Goal: Task Accomplishment & Management: Manage account settings

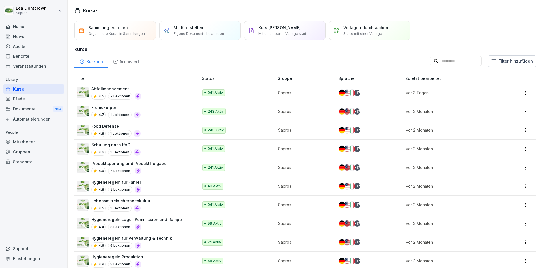
click at [25, 55] on div "Berichte" at bounding box center [34, 56] width 62 height 10
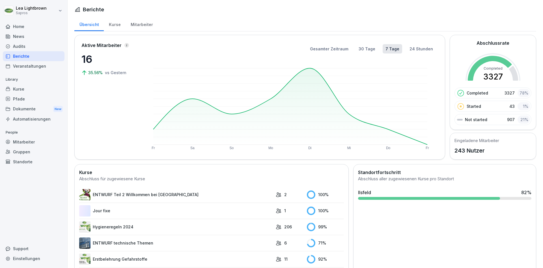
click at [116, 26] on div "Kurse" at bounding box center [115, 24] width 22 height 14
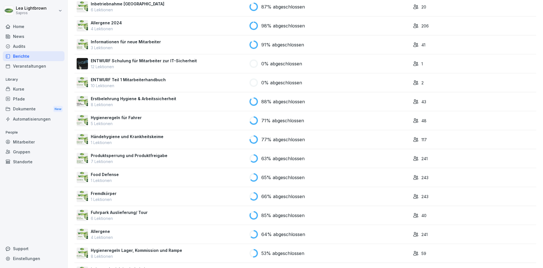
scroll to position [429, 0]
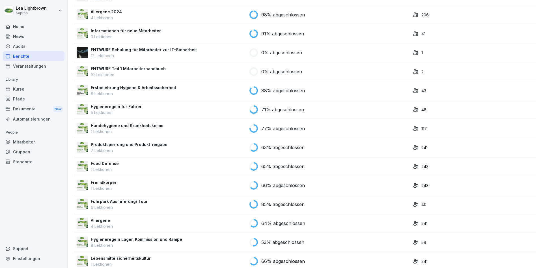
click at [31, 55] on div "Berichte" at bounding box center [34, 56] width 62 height 10
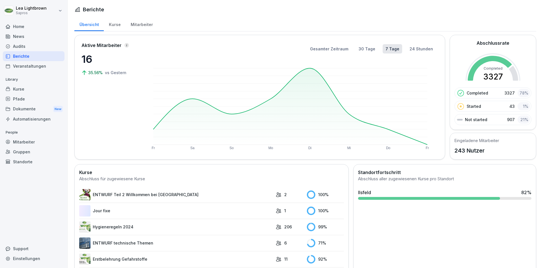
click at [113, 27] on div "Kurse" at bounding box center [115, 24] width 22 height 14
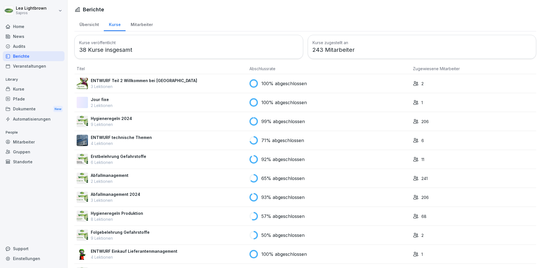
click at [146, 23] on div "Mitarbeiter" at bounding box center [141, 24] width 32 height 14
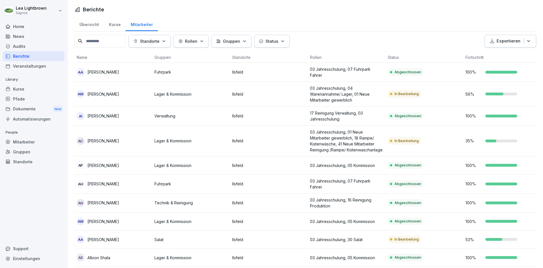
click at [510, 44] on p "Exportieren" at bounding box center [508, 41] width 24 height 7
click at [507, 53] on p "Als Excel Datei exportieren" at bounding box center [507, 54] width 51 height 5
click at [32, 140] on div "Mitarbeiter" at bounding box center [34, 142] width 62 height 10
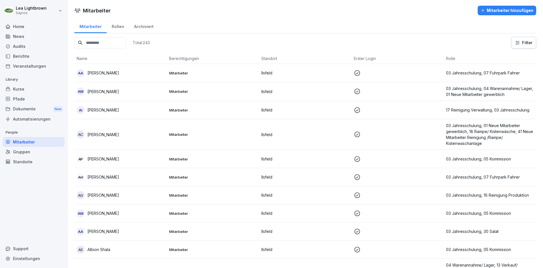
click at [30, 91] on div "Kurse" at bounding box center [34, 89] width 62 height 10
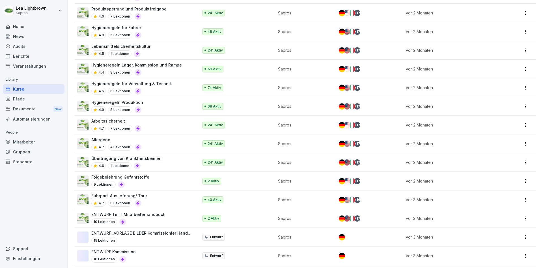
scroll to position [204, 0]
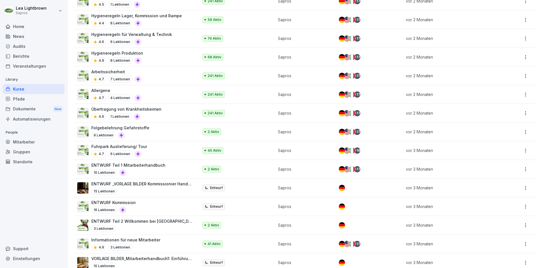
click at [24, 144] on div "Mitarbeiter" at bounding box center [34, 142] width 62 height 10
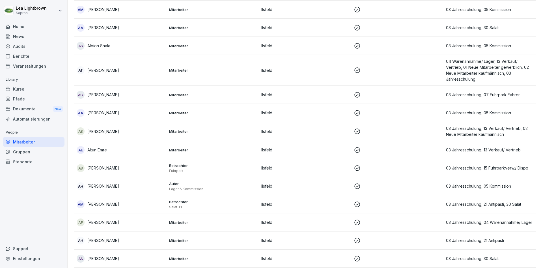
scroll to position [6, 0]
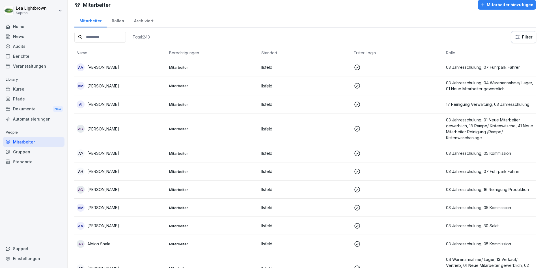
click at [121, 36] on input at bounding box center [99, 37] width 51 height 11
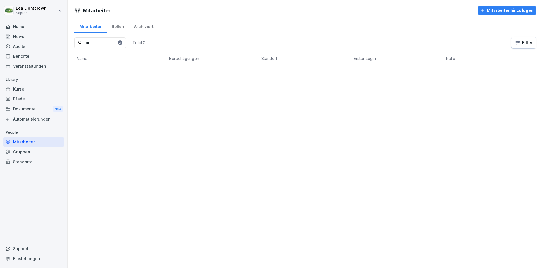
scroll to position [0, 0]
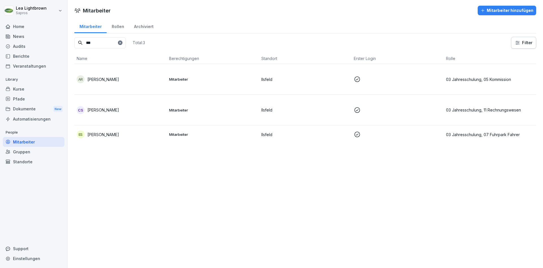
click at [427, 79] on p at bounding box center [398, 79] width 88 height 7
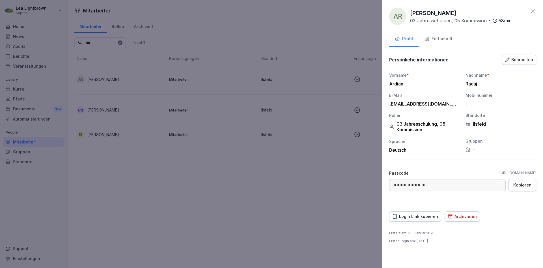
click at [522, 60] on div "Bearbeiten" at bounding box center [519, 60] width 28 height 6
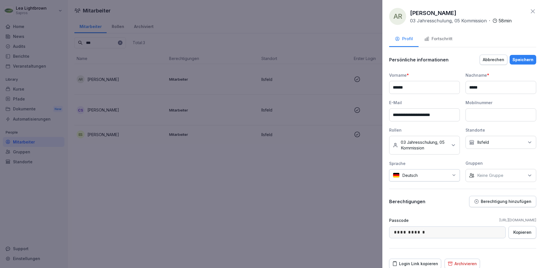
click at [503, 173] on p "Keine Gruppe" at bounding box center [490, 175] width 26 height 6
click at [499, 203] on label "Lager & Kommission" at bounding box center [497, 201] width 40 height 5
click at [528, 59] on div "Speichern" at bounding box center [522, 60] width 21 height 6
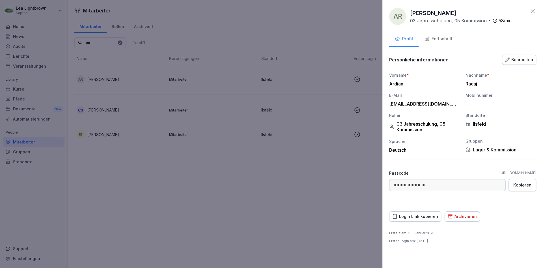
click at [251, 188] on div at bounding box center [271, 134] width 543 height 268
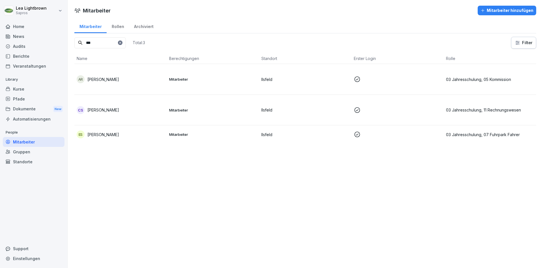
drag, startPoint x: 98, startPoint y: 40, endPoint x: 80, endPoint y: 44, distance: 18.8
click at [80, 44] on input "***" at bounding box center [99, 42] width 51 height 11
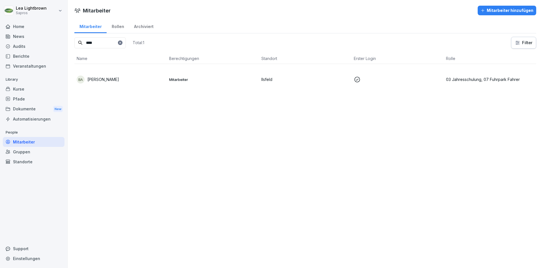
click at [350, 78] on td "Ilsfeld" at bounding box center [305, 79] width 92 height 31
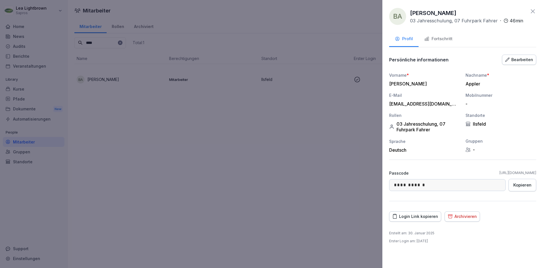
click at [509, 59] on icon "button" at bounding box center [507, 59] width 5 height 5
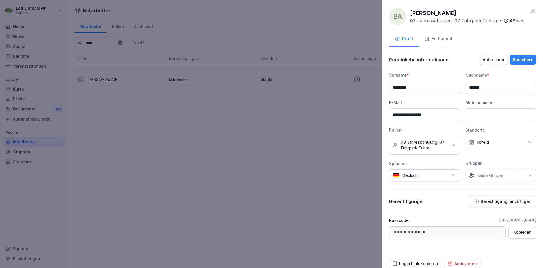
click at [503, 173] on p "Keine Gruppe" at bounding box center [490, 175] width 26 height 6
click at [494, 223] on label "Fuhrpark" at bounding box center [485, 222] width 17 height 5
click at [523, 58] on div "Speichern" at bounding box center [522, 60] width 21 height 6
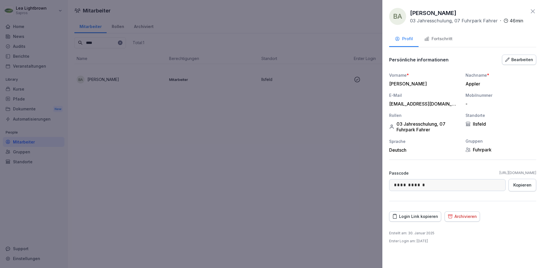
click at [268, 159] on div at bounding box center [271, 134] width 543 height 268
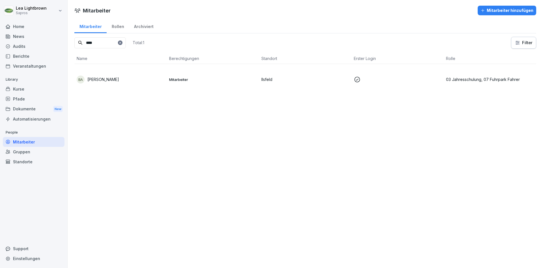
drag, startPoint x: 118, startPoint y: 45, endPoint x: 78, endPoint y: 44, distance: 40.4
click at [78, 44] on input "****" at bounding box center [99, 42] width 51 height 11
click at [394, 81] on p at bounding box center [398, 79] width 88 height 7
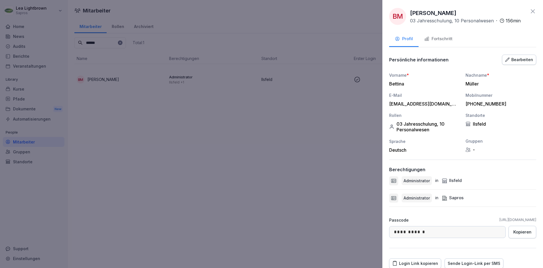
click at [529, 61] on div "Bearbeiten" at bounding box center [519, 60] width 28 height 6
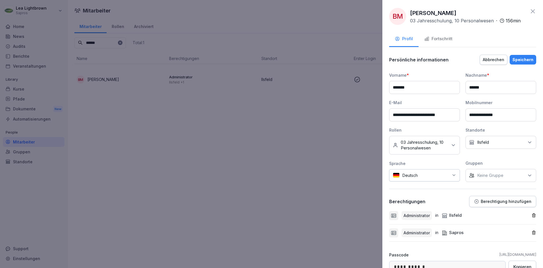
click at [512, 172] on div "Keine Gruppe" at bounding box center [500, 175] width 71 height 13
click at [492, 238] on div "Verwaltung" at bounding box center [502, 233] width 70 height 11
click at [486, 204] on label "Sapros" at bounding box center [484, 201] width 14 height 5
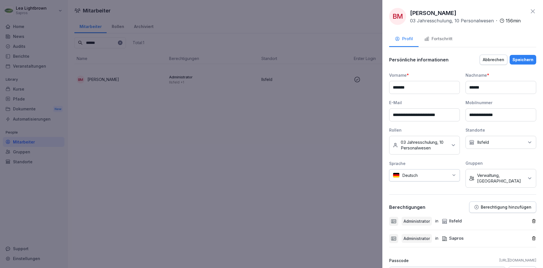
click at [524, 59] on div "Speichern" at bounding box center [522, 60] width 21 height 6
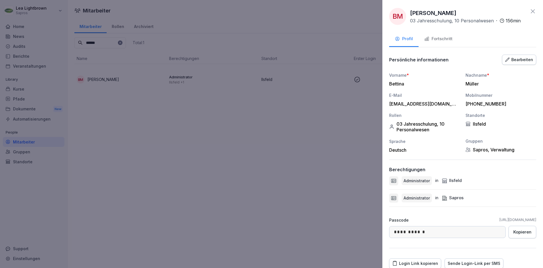
click at [257, 170] on div at bounding box center [271, 134] width 543 height 268
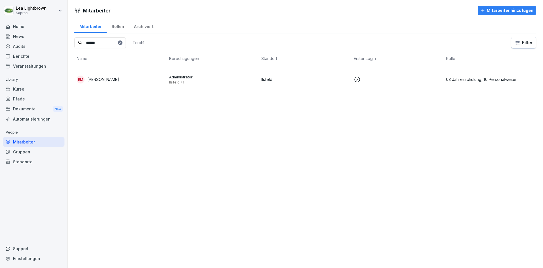
drag, startPoint x: 105, startPoint y: 42, endPoint x: 81, endPoint y: 46, distance: 24.0
click at [82, 47] on input "******" at bounding box center [99, 42] width 51 height 11
click at [240, 110] on p "Mitarbeiter" at bounding box center [213, 109] width 88 height 5
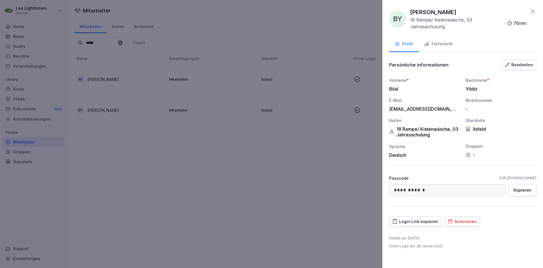
click at [445, 44] on div "Fortschritt" at bounding box center [438, 44] width 28 height 7
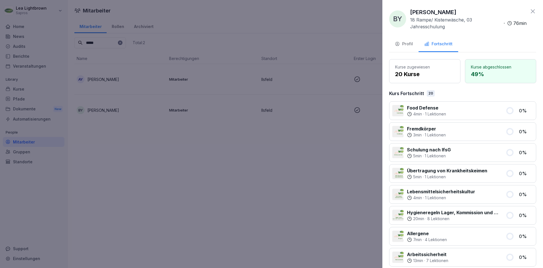
click at [411, 44] on div "Profil" at bounding box center [404, 44] width 18 height 7
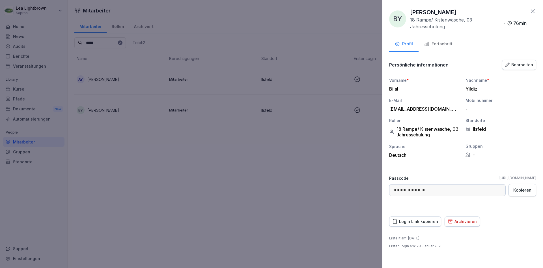
click at [527, 65] on div "Bearbeiten" at bounding box center [519, 65] width 28 height 6
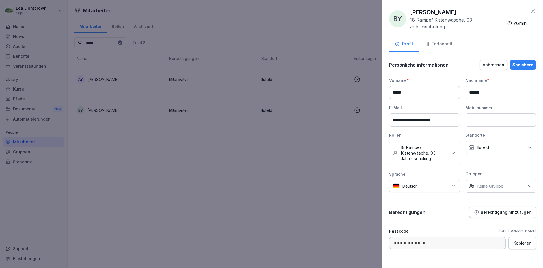
click at [519, 187] on div "Keine Gruppe" at bounding box center [500, 185] width 71 height 13
click at [500, 216] on div "Lager & Kommission" at bounding box center [502, 212] width 70 height 11
click at [527, 63] on div "Speichern" at bounding box center [522, 65] width 21 height 6
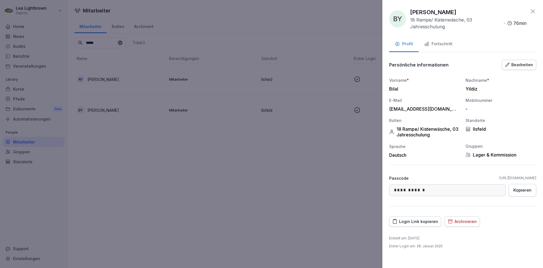
drag, startPoint x: 160, startPoint y: 150, endPoint x: 101, endPoint y: 54, distance: 112.3
click at [160, 148] on div at bounding box center [271, 134] width 543 height 268
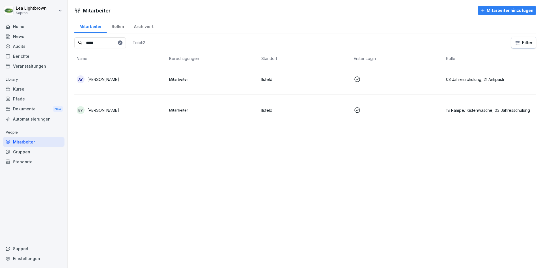
drag, startPoint x: 104, startPoint y: 42, endPoint x: 78, endPoint y: 42, distance: 26.3
click at [78, 42] on input "*****" at bounding box center [99, 42] width 51 height 11
click at [446, 75] on td "03 Jahresschulung, 07 Fuhrpark Fahrer" at bounding box center [489, 79] width 92 height 31
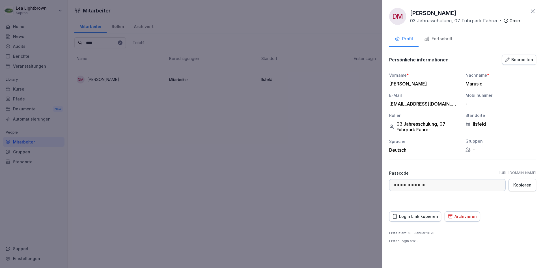
click at [443, 41] on div "Fortschritt" at bounding box center [438, 39] width 28 height 7
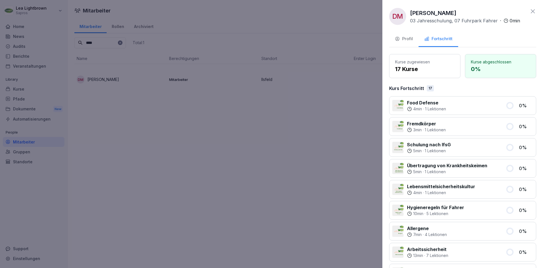
click at [401, 41] on div "Profil" at bounding box center [404, 39] width 18 height 7
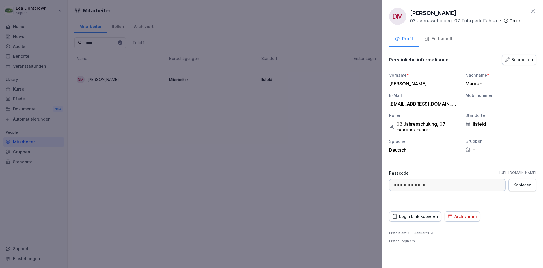
click at [523, 59] on div "Bearbeiten" at bounding box center [519, 60] width 28 height 6
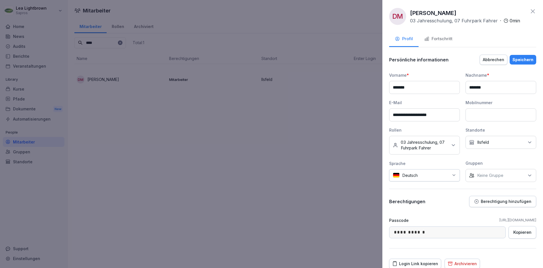
click at [521, 177] on div "Keine Gruppe" at bounding box center [500, 175] width 71 height 13
click at [495, 220] on div "Fuhrpark" at bounding box center [502, 222] width 70 height 11
click at [530, 59] on div "Speichern" at bounding box center [522, 60] width 21 height 6
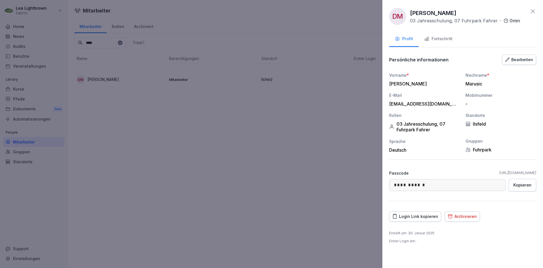
click at [212, 156] on div at bounding box center [271, 134] width 543 height 268
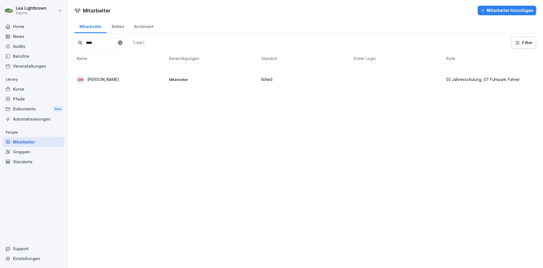
drag, startPoint x: 103, startPoint y: 43, endPoint x: 76, endPoint y: 47, distance: 27.4
click at [76, 47] on input "****" at bounding box center [99, 42] width 51 height 11
click at [290, 84] on td "Ilsfeld" at bounding box center [305, 79] width 92 height 31
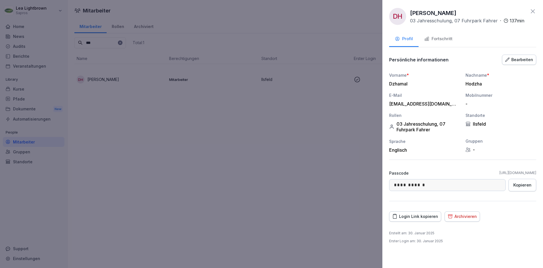
click at [453, 42] on button "Fortschritt" at bounding box center [438, 39] width 40 height 15
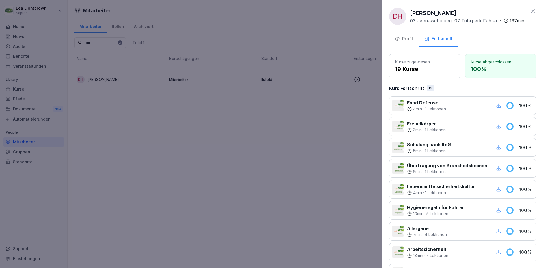
click at [410, 42] on div "Profil" at bounding box center [404, 39] width 18 height 7
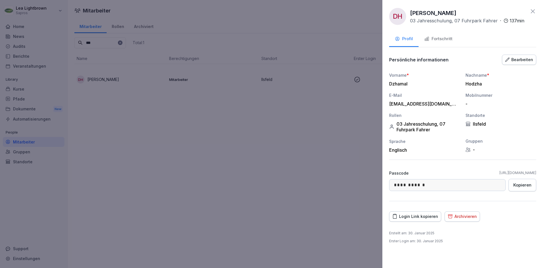
click at [522, 62] on div "Bearbeiten" at bounding box center [519, 60] width 28 height 6
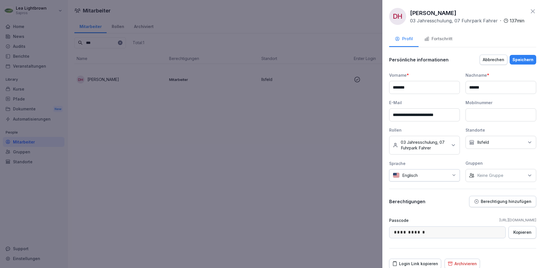
click at [516, 172] on div "Keine Gruppe" at bounding box center [500, 175] width 71 height 13
click at [492, 222] on label "Fuhrpark" at bounding box center [485, 222] width 17 height 5
click at [528, 58] on div "Speichern" at bounding box center [522, 60] width 21 height 6
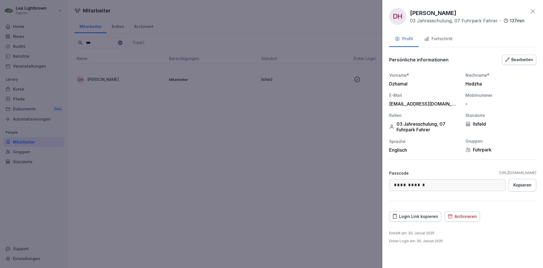
click at [250, 185] on div at bounding box center [271, 134] width 543 height 268
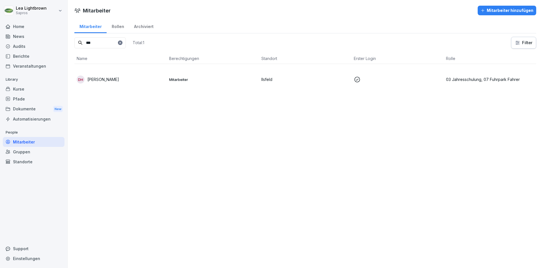
drag, startPoint x: 103, startPoint y: 45, endPoint x: 83, endPoint y: 48, distance: 20.1
click at [83, 48] on input "***" at bounding box center [99, 42] width 51 height 11
click at [431, 81] on p at bounding box center [398, 79] width 88 height 7
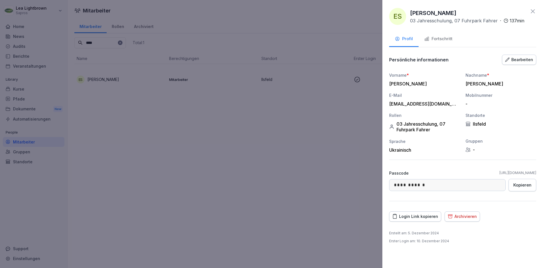
click at [525, 63] on button "Bearbeiten" at bounding box center [519, 60] width 34 height 10
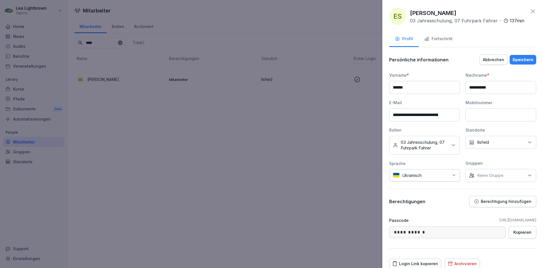
click at [513, 178] on div "Keine Gruppe" at bounding box center [500, 175] width 71 height 13
click at [494, 220] on div "Fuhrpark" at bounding box center [502, 222] width 70 height 11
click at [523, 59] on div "Speichern" at bounding box center [522, 60] width 21 height 6
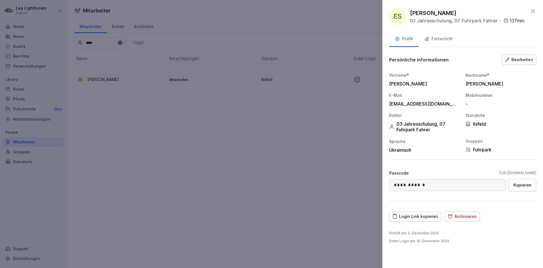
click at [243, 152] on div at bounding box center [271, 134] width 543 height 268
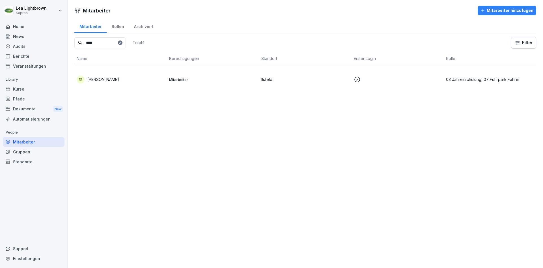
drag, startPoint x: 99, startPoint y: 42, endPoint x: 79, endPoint y: 45, distance: 19.8
click at [79, 45] on input "****" at bounding box center [99, 42] width 51 height 11
click at [118, 77] on div "EA [PERSON_NAME]" at bounding box center [121, 79] width 88 height 8
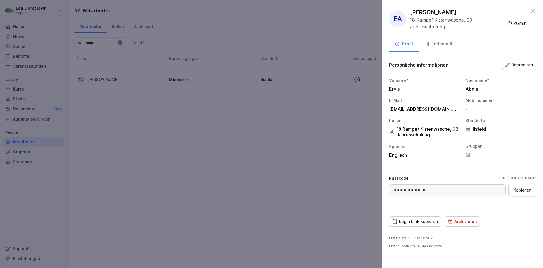
click at [527, 65] on div "Bearbeiten" at bounding box center [519, 65] width 28 height 6
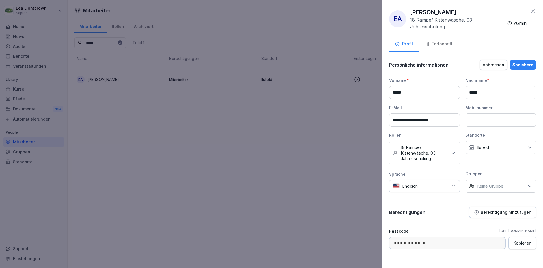
click at [509, 192] on div "Keine Gruppe" at bounding box center [500, 185] width 71 height 13
click at [496, 246] on label "Lager & Kommission" at bounding box center [497, 244] width 40 height 5
click at [530, 61] on button "Speichern" at bounding box center [522, 65] width 27 height 10
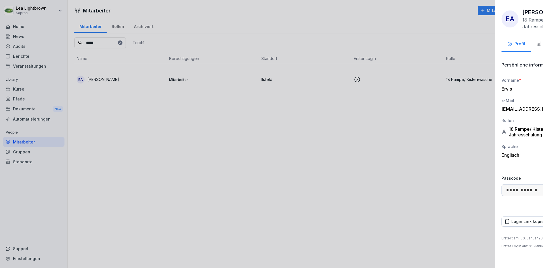
click at [158, 166] on div at bounding box center [271, 134] width 543 height 268
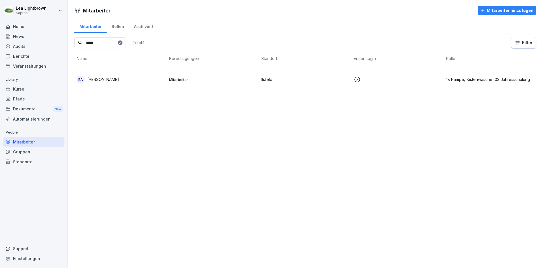
drag, startPoint x: 103, startPoint y: 43, endPoint x: 78, endPoint y: 45, distance: 24.4
click at [78, 45] on input "*****" at bounding box center [99, 42] width 51 height 11
click at [233, 74] on td "Mitarbeiter" at bounding box center [213, 79] width 92 height 31
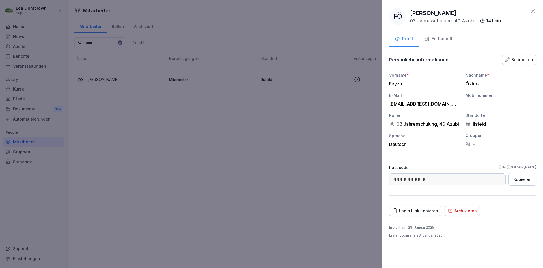
click at [515, 62] on div "Bearbeiten" at bounding box center [519, 60] width 28 height 6
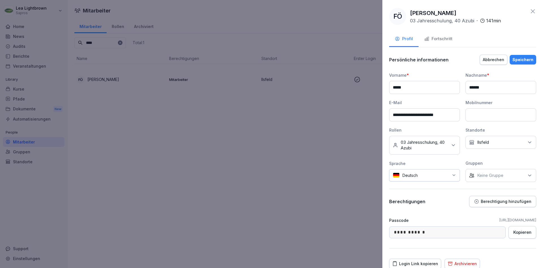
click at [511, 178] on div "Keine Gruppe" at bounding box center [500, 175] width 71 height 13
click at [492, 236] on label "Verwaltung" at bounding box center [487, 233] width 21 height 5
click at [528, 58] on div "Speichern" at bounding box center [522, 60] width 21 height 6
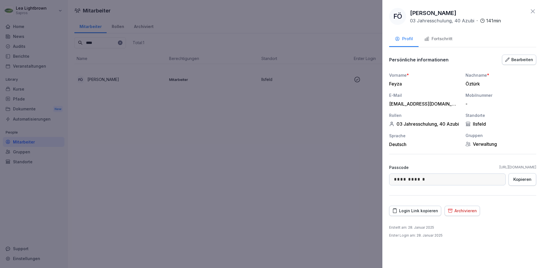
click at [268, 149] on div at bounding box center [271, 134] width 543 height 268
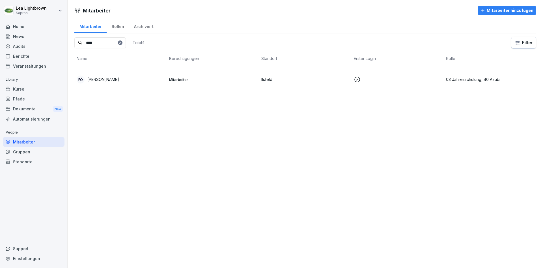
drag, startPoint x: 79, startPoint y: 44, endPoint x: 76, endPoint y: 44, distance: 3.7
click at [76, 44] on input "****" at bounding box center [99, 42] width 51 height 11
click at [189, 108] on p "Mitarbeiter" at bounding box center [213, 109] width 88 height 5
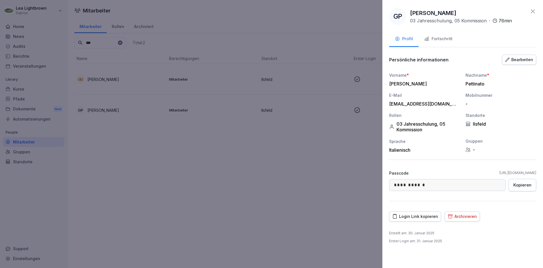
click at [509, 59] on icon "button" at bounding box center [507, 59] width 5 height 5
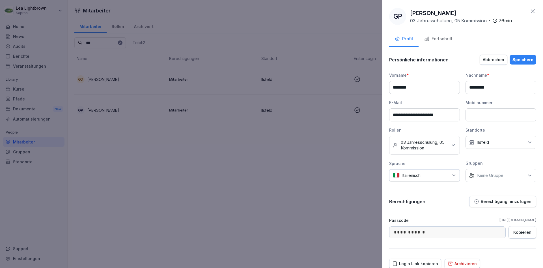
click at [521, 177] on div "Keine Gruppe" at bounding box center [500, 175] width 71 height 13
click at [498, 202] on label "Lager & Kommission" at bounding box center [497, 201] width 40 height 5
click at [533, 57] on div "Speichern" at bounding box center [522, 60] width 21 height 6
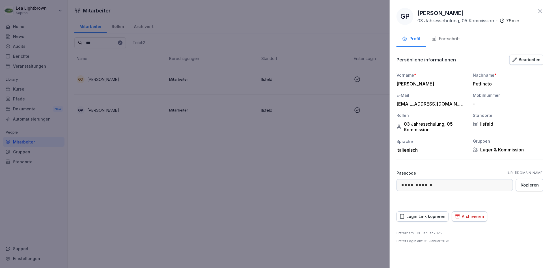
click at [287, 185] on div at bounding box center [271, 134] width 543 height 268
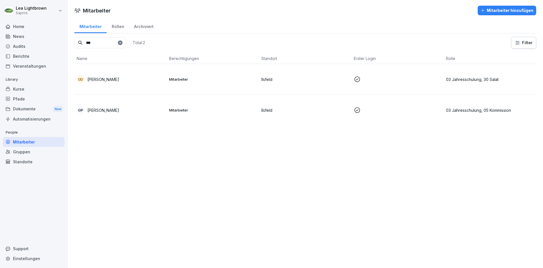
click at [75, 43] on input "***" at bounding box center [99, 42] width 51 height 11
click at [458, 81] on p "03 Jahresschulung, 07 Fuhrpark Fahrer" at bounding box center [490, 79] width 88 height 6
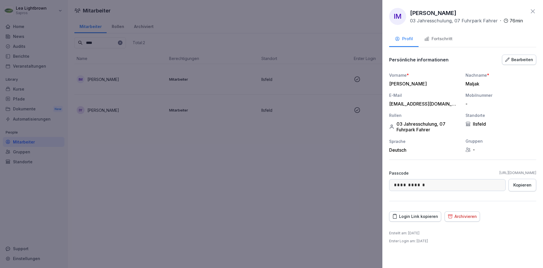
click at [527, 60] on div "Bearbeiten" at bounding box center [519, 60] width 28 height 6
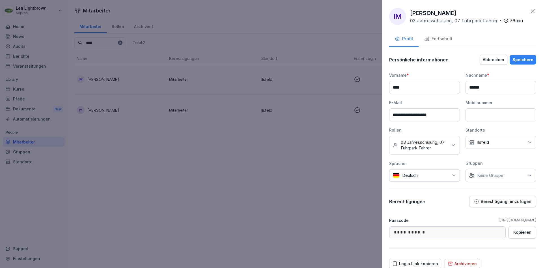
click at [499, 175] on p "Keine Gruppe" at bounding box center [490, 175] width 26 height 6
click at [494, 222] on label "Fuhrpark" at bounding box center [485, 222] width 17 height 5
click at [530, 57] on div "Speichern" at bounding box center [522, 60] width 21 height 6
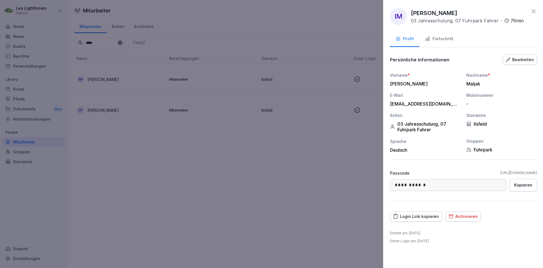
click at [233, 191] on div at bounding box center [271, 134] width 543 height 268
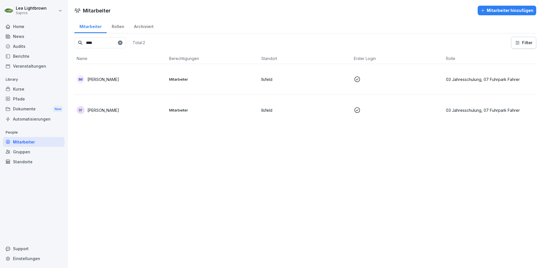
drag, startPoint x: 102, startPoint y: 43, endPoint x: 73, endPoint y: 45, distance: 28.9
click at [74, 45] on input "****" at bounding box center [99, 42] width 51 height 11
click at [381, 73] on td at bounding box center [397, 79] width 92 height 31
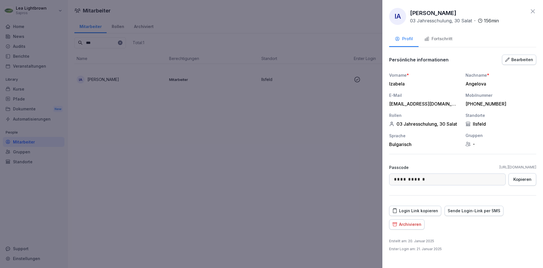
click at [530, 62] on div "Bearbeiten" at bounding box center [519, 60] width 28 height 6
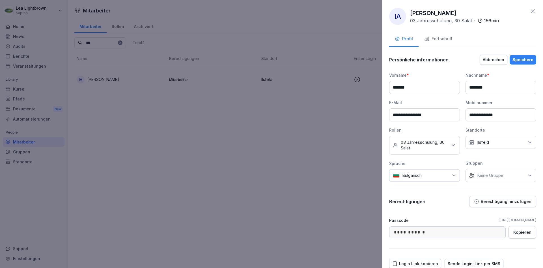
click at [509, 179] on div "Keine Gruppe" at bounding box center [500, 175] width 71 height 13
click at [500, 211] on div "Salat" at bounding box center [502, 212] width 70 height 11
click at [525, 59] on div "Speichern" at bounding box center [522, 60] width 21 height 6
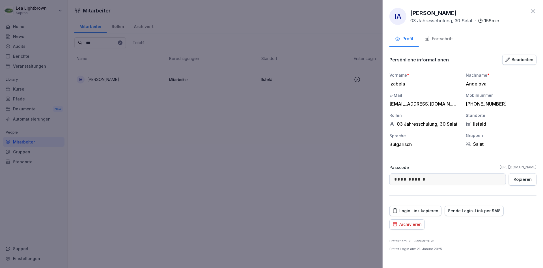
click at [165, 168] on div at bounding box center [271, 134] width 543 height 268
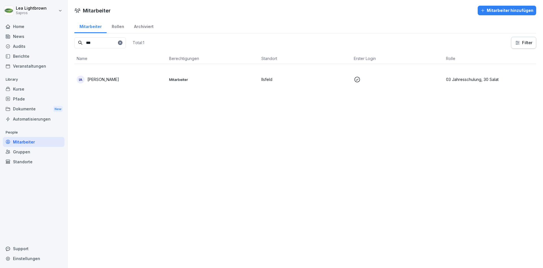
drag, startPoint x: 98, startPoint y: 44, endPoint x: 85, endPoint y: 46, distance: 13.4
click at [85, 46] on input "***" at bounding box center [99, 42] width 51 height 11
click at [330, 76] on td "Ilsfeld" at bounding box center [305, 79] width 92 height 31
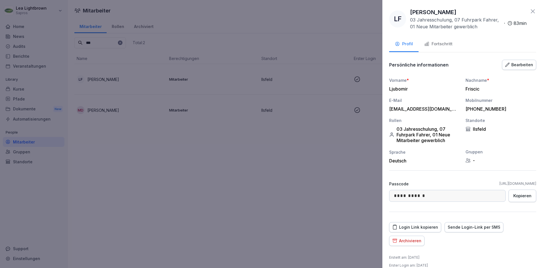
click at [528, 67] on div "Bearbeiten" at bounding box center [519, 65] width 28 height 6
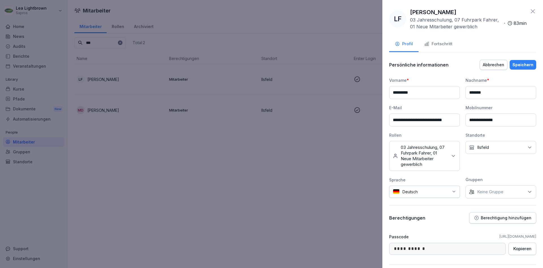
click at [516, 189] on div "Keine Gruppe" at bounding box center [500, 191] width 71 height 13
click at [492, 242] on label "Fuhrpark" at bounding box center [485, 239] width 17 height 5
click at [532, 66] on div "Speichern" at bounding box center [522, 65] width 21 height 6
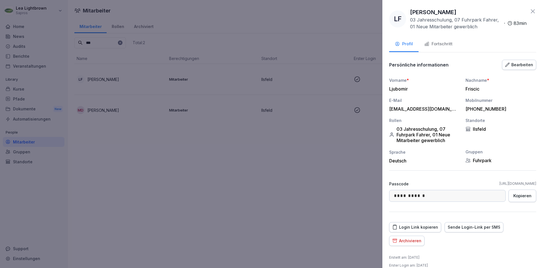
click at [228, 182] on div at bounding box center [271, 134] width 543 height 268
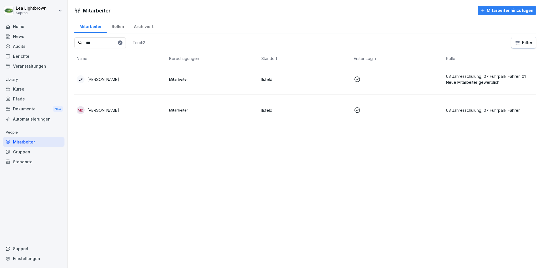
click at [85, 42] on input "***" at bounding box center [99, 42] width 51 height 11
click at [376, 73] on td at bounding box center [397, 79] width 92 height 31
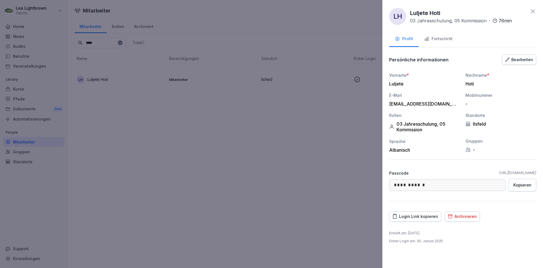
click at [523, 63] on button "Bearbeiten" at bounding box center [519, 60] width 34 height 10
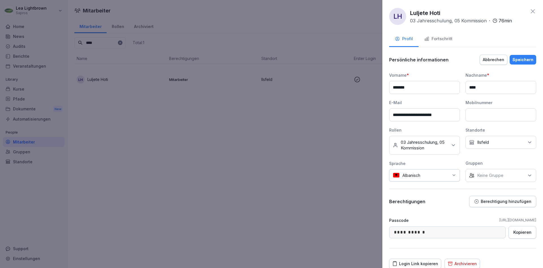
click at [512, 178] on div "Keine Gruppe" at bounding box center [500, 175] width 71 height 13
click at [494, 220] on div "Fuhrpark" at bounding box center [502, 222] width 70 height 11
click at [526, 58] on div "Speichern" at bounding box center [522, 60] width 21 height 6
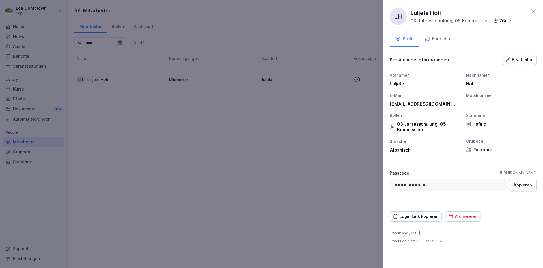
click at [274, 138] on div at bounding box center [271, 134] width 543 height 268
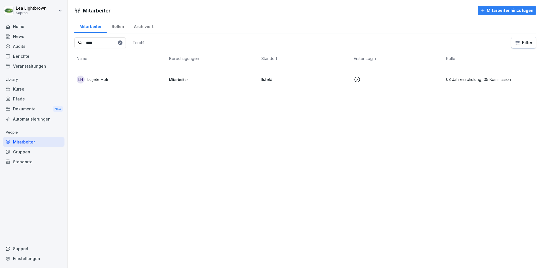
drag, startPoint x: 100, startPoint y: 42, endPoint x: 78, endPoint y: 44, distance: 21.6
click at [79, 44] on input "****" at bounding box center [99, 42] width 51 height 11
click at [141, 74] on td "OS [PERSON_NAME]" at bounding box center [120, 79] width 92 height 31
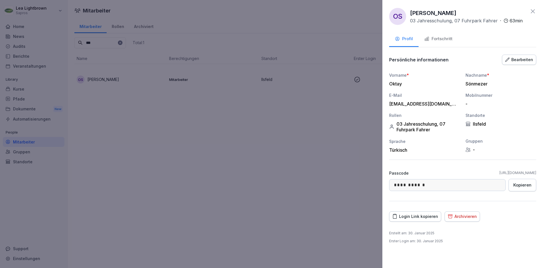
click at [442, 41] on div "Fortschritt" at bounding box center [438, 39] width 28 height 7
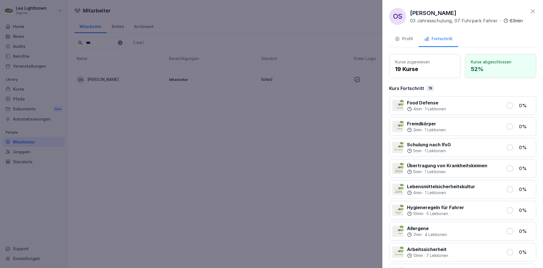
click at [413, 40] on button "Profil" at bounding box center [403, 39] width 29 height 15
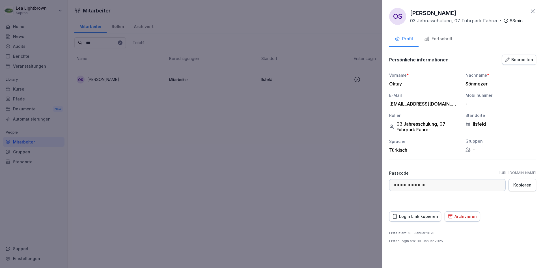
click at [518, 58] on div "Bearbeiten" at bounding box center [519, 60] width 28 height 6
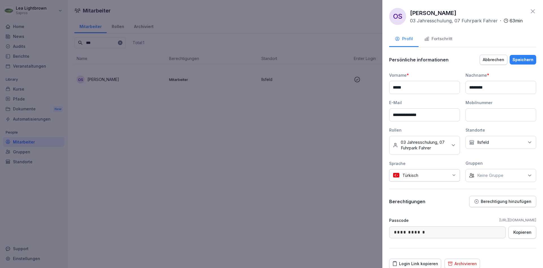
click at [517, 174] on div "Keine Gruppe" at bounding box center [500, 175] width 71 height 13
click at [492, 222] on label "Fuhrpark" at bounding box center [485, 222] width 17 height 5
click at [525, 61] on div "Speichern" at bounding box center [522, 60] width 21 height 6
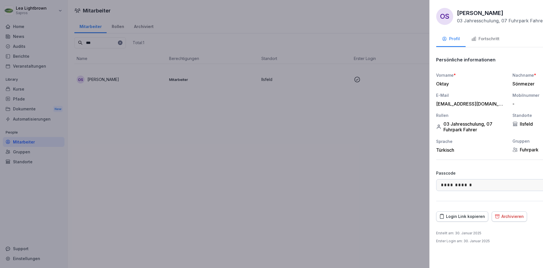
click at [205, 160] on div at bounding box center [271, 134] width 543 height 268
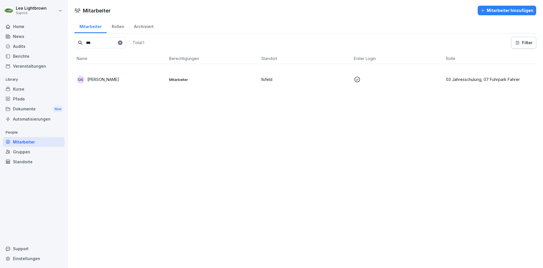
drag, startPoint x: 94, startPoint y: 44, endPoint x: 82, endPoint y: 44, distance: 12.2
click at [82, 44] on input "***" at bounding box center [99, 42] width 51 height 11
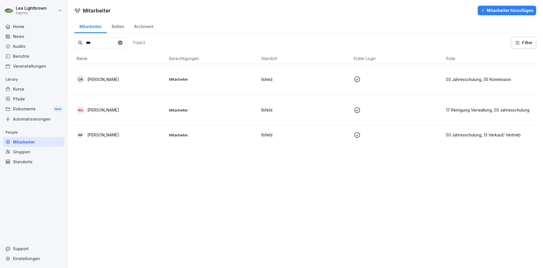
click at [270, 80] on p "Ilsfeld" at bounding box center [305, 79] width 88 height 6
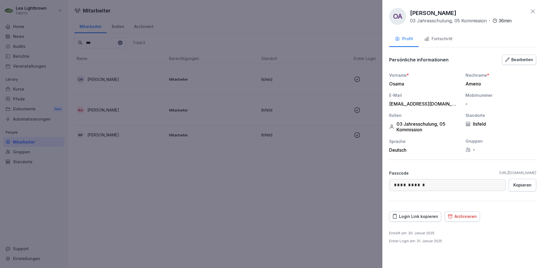
click at [522, 59] on div "Bearbeiten" at bounding box center [519, 60] width 28 height 6
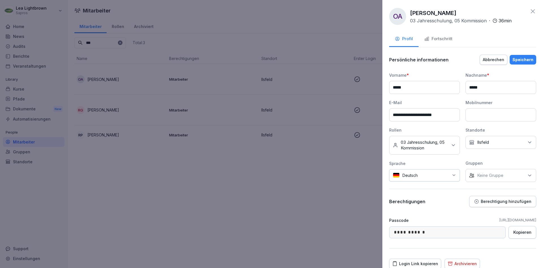
click at [514, 179] on div "Keine Gruppe" at bounding box center [500, 175] width 71 height 13
click at [495, 231] on div "Lager & Kommission" at bounding box center [502, 233] width 70 height 11
click at [530, 61] on div "Speichern" at bounding box center [522, 60] width 21 height 6
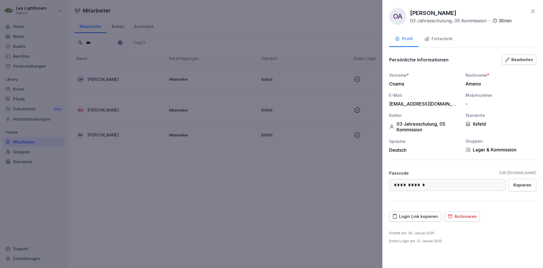
click at [220, 194] on div at bounding box center [271, 134] width 543 height 268
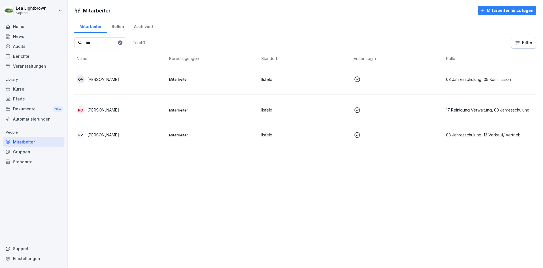
drag, startPoint x: 98, startPoint y: 44, endPoint x: 72, endPoint y: 42, distance: 25.8
click at [74, 42] on input "***" at bounding box center [99, 42] width 51 height 11
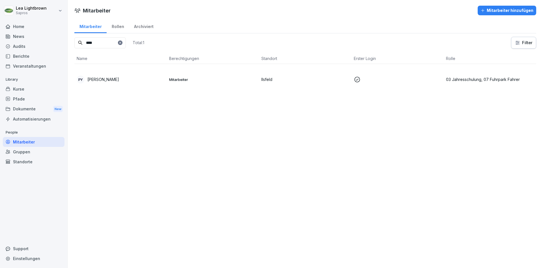
click at [404, 81] on p at bounding box center [398, 79] width 88 height 7
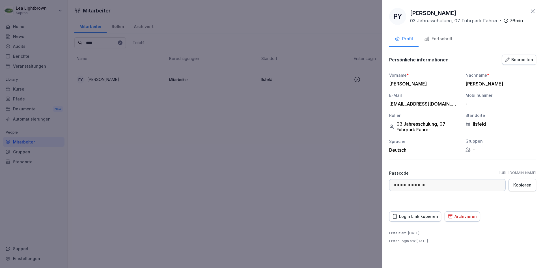
click at [512, 59] on div "Bearbeiten" at bounding box center [519, 60] width 28 height 6
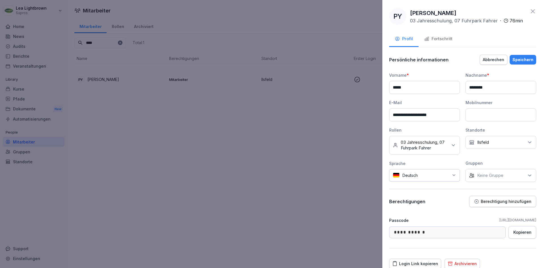
click at [523, 179] on div "Keine Gruppe" at bounding box center [500, 175] width 71 height 13
click at [488, 222] on label "Fuhrpark" at bounding box center [485, 222] width 17 height 5
click at [523, 55] on div "Abbrechen Speichern" at bounding box center [507, 60] width 57 height 10
click at [523, 56] on button "Speichern" at bounding box center [522, 60] width 27 height 10
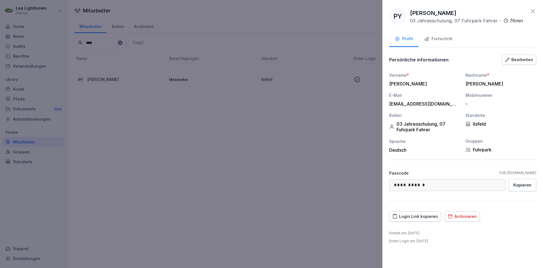
click at [150, 168] on div at bounding box center [271, 134] width 543 height 268
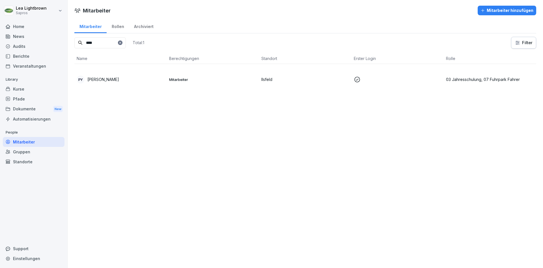
drag, startPoint x: 105, startPoint y: 45, endPoint x: 79, endPoint y: 36, distance: 27.3
click at [77, 44] on input "****" at bounding box center [99, 42] width 51 height 11
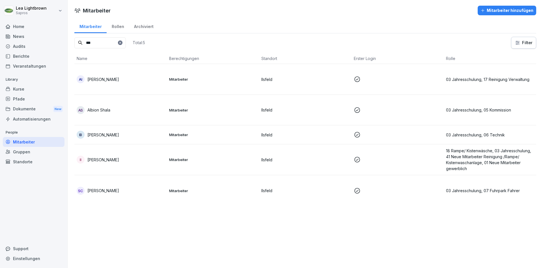
click at [238, 185] on td "Mitarbeiter" at bounding box center [213, 190] width 92 height 31
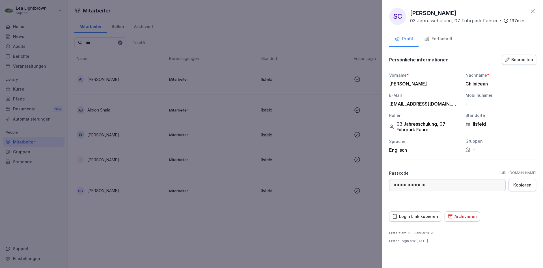
click at [517, 59] on div "Bearbeiten" at bounding box center [519, 60] width 28 height 6
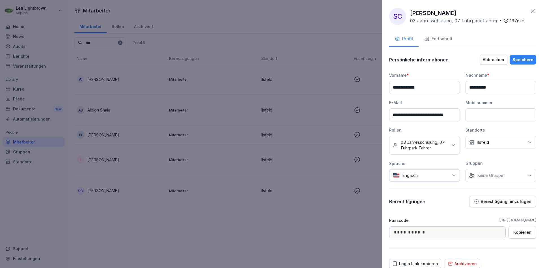
click at [511, 177] on div "Keine Gruppe" at bounding box center [500, 175] width 71 height 13
click at [494, 221] on label "Fuhrpark" at bounding box center [485, 222] width 17 height 5
click at [529, 59] on div "Speichern" at bounding box center [522, 60] width 21 height 6
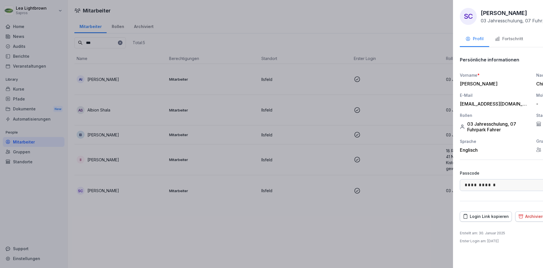
click at [193, 245] on div at bounding box center [271, 134] width 543 height 268
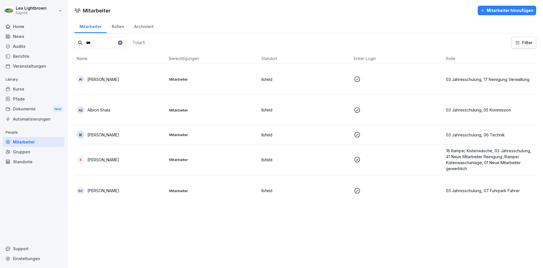
drag, startPoint x: 90, startPoint y: 42, endPoint x: 73, endPoint y: 42, distance: 17.0
click at [74, 42] on input "***" at bounding box center [99, 42] width 51 height 11
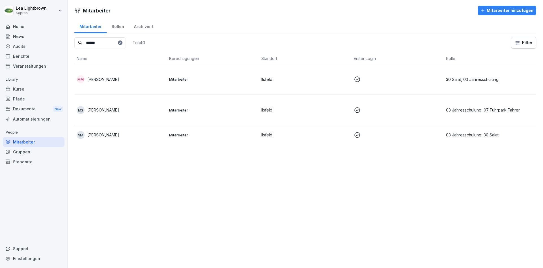
click at [217, 131] on td "Mitarbeiter" at bounding box center [213, 134] width 92 height 19
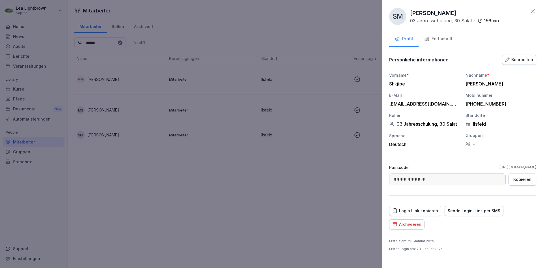
click at [519, 58] on div "Bearbeiten" at bounding box center [519, 60] width 28 height 6
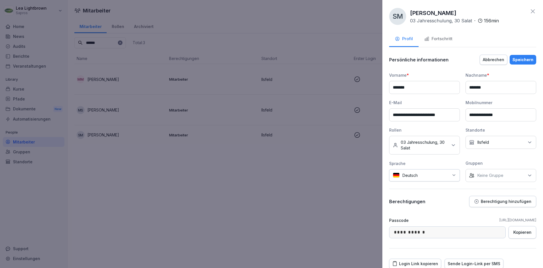
click at [505, 181] on div "Keine Gruppe" at bounding box center [500, 175] width 71 height 13
click at [489, 212] on div "Salat" at bounding box center [502, 212] width 70 height 11
click at [525, 60] on div "Speichern" at bounding box center [522, 60] width 21 height 6
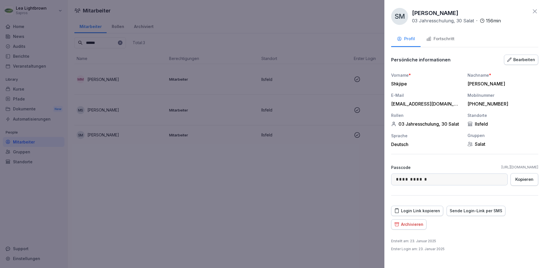
click at [291, 224] on div at bounding box center [271, 134] width 543 height 268
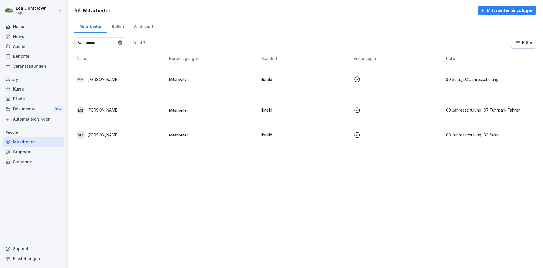
drag, startPoint x: 102, startPoint y: 42, endPoint x: 82, endPoint y: 44, distance: 20.2
click at [82, 44] on input "******" at bounding box center [99, 42] width 51 height 11
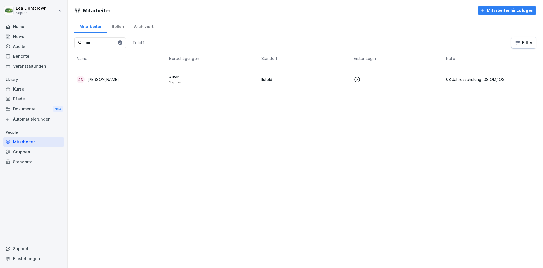
click at [370, 73] on td at bounding box center [397, 79] width 92 height 31
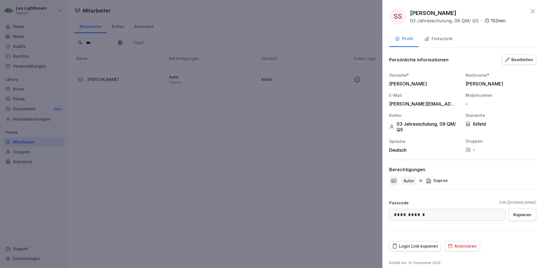
click at [534, 57] on button "Bearbeiten" at bounding box center [519, 60] width 34 height 10
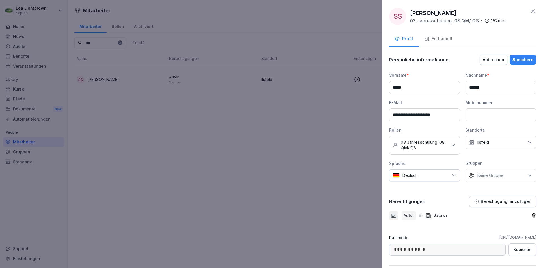
click at [511, 173] on div "Keine Gruppe" at bounding box center [500, 175] width 71 height 13
click at [494, 232] on label "Verwaltung" at bounding box center [487, 233] width 21 height 5
click at [528, 62] on div "Speichern" at bounding box center [522, 60] width 21 height 6
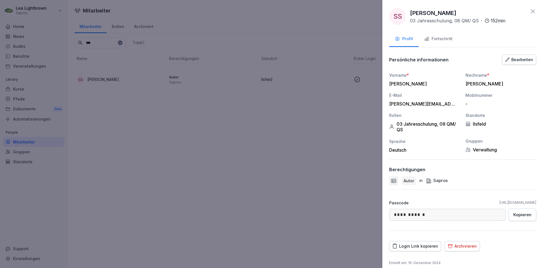
click at [264, 182] on div at bounding box center [271, 134] width 543 height 268
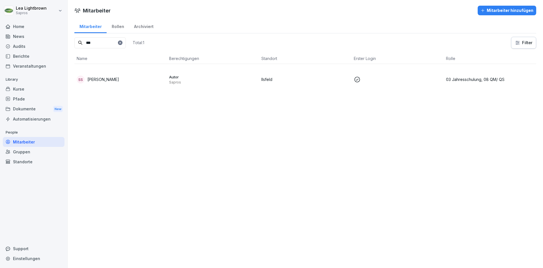
drag, startPoint x: 90, startPoint y: 43, endPoint x: 84, endPoint y: 43, distance: 5.4
click at [84, 43] on input "***" at bounding box center [99, 42] width 51 height 11
click at [145, 79] on div "SA [PERSON_NAME]" at bounding box center [121, 79] width 88 height 8
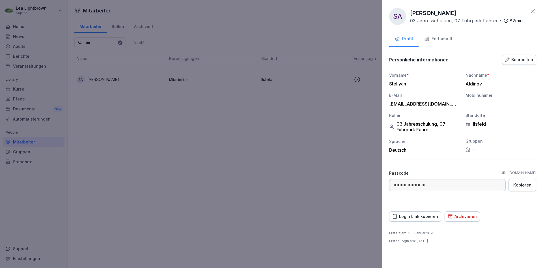
click at [526, 59] on div "Bearbeiten" at bounding box center [519, 60] width 28 height 6
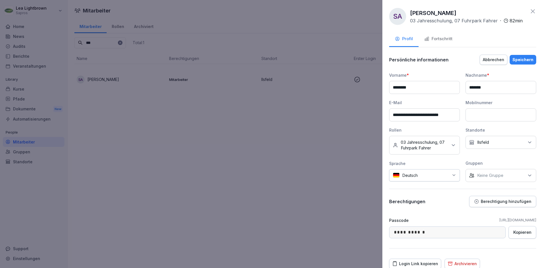
click at [518, 177] on div "Keine Gruppe" at bounding box center [500, 175] width 71 height 13
click at [491, 223] on label "Fuhrpark" at bounding box center [485, 222] width 17 height 5
click at [529, 57] on div "Speichern" at bounding box center [522, 60] width 21 height 6
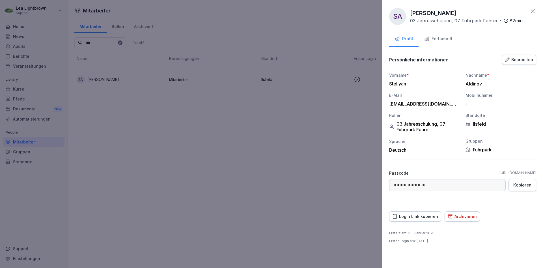
drag, startPoint x: 200, startPoint y: 142, endPoint x: 95, endPoint y: 163, distance: 107.8
click at [200, 142] on div at bounding box center [271, 134] width 543 height 268
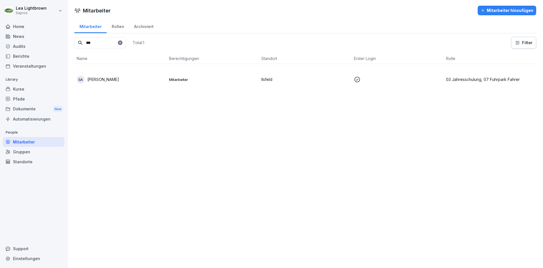
drag, startPoint x: 88, startPoint y: 43, endPoint x: 89, endPoint y: 32, distance: 11.4
click at [86, 44] on input "***" at bounding box center [99, 42] width 51 height 11
click at [290, 85] on td "Ilsfeld" at bounding box center [305, 79] width 92 height 31
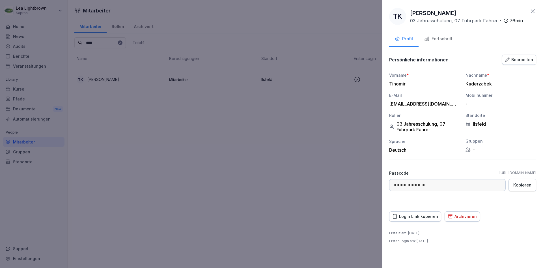
click at [522, 59] on div "Bearbeiten" at bounding box center [519, 60] width 28 height 6
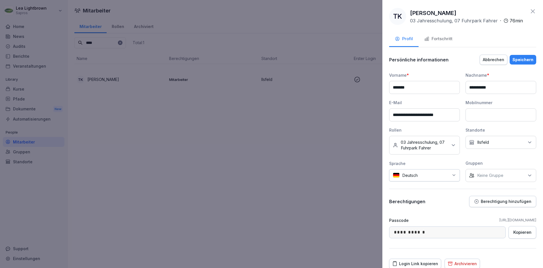
click at [516, 176] on div "Keine Gruppe" at bounding box center [500, 175] width 71 height 13
click at [486, 221] on label "Fuhrpark" at bounding box center [485, 222] width 17 height 5
click at [523, 57] on div "Speichern" at bounding box center [522, 60] width 21 height 6
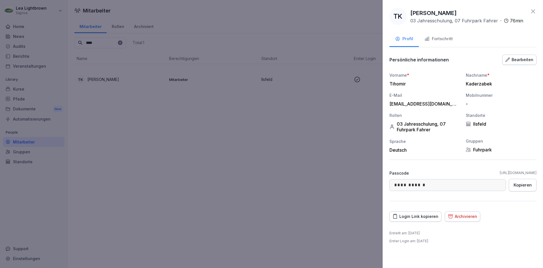
click at [146, 161] on div at bounding box center [271, 134] width 543 height 268
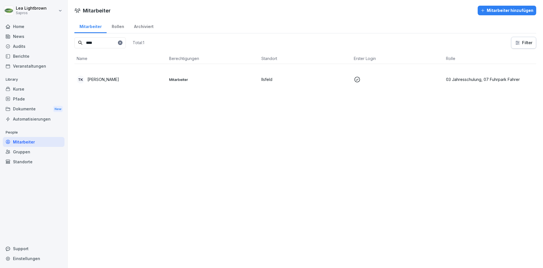
drag, startPoint x: 99, startPoint y: 45, endPoint x: 84, endPoint y: 44, distance: 15.6
click at [84, 44] on input "****" at bounding box center [99, 42] width 51 height 11
type input "***"
click at [228, 85] on td "Mitarbeiter" at bounding box center [213, 79] width 92 height 31
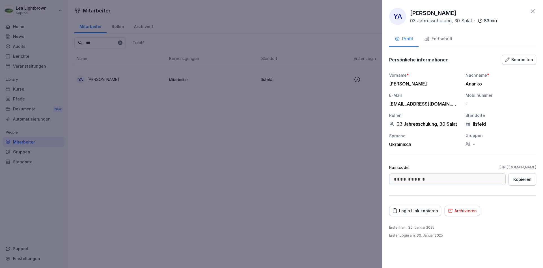
click at [527, 57] on div "Bearbeiten" at bounding box center [519, 60] width 28 height 6
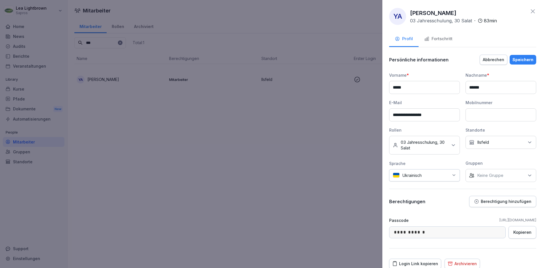
click at [518, 176] on div "Keine Gruppe" at bounding box center [500, 175] width 71 height 13
click at [495, 214] on div "Salat" at bounding box center [502, 212] width 70 height 11
click at [529, 58] on div "Speichern" at bounding box center [522, 60] width 21 height 6
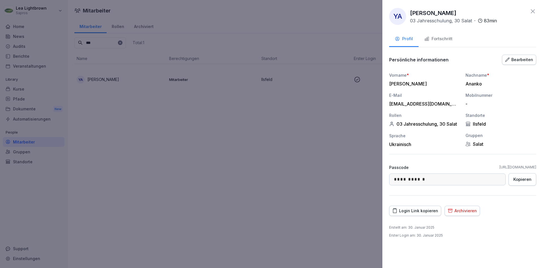
click at [286, 155] on div at bounding box center [271, 134] width 543 height 268
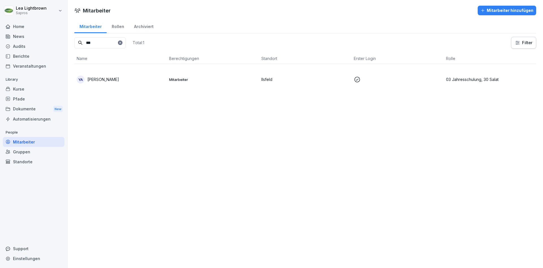
click at [29, 55] on div "Berichte" at bounding box center [34, 56] width 62 height 10
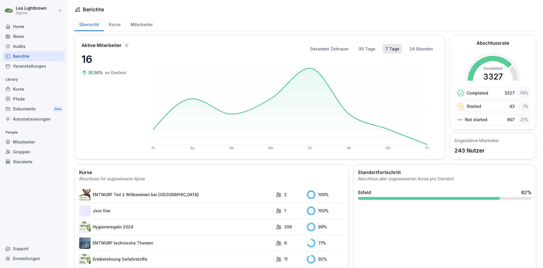
click at [149, 27] on div "Mitarbeiter" at bounding box center [141, 24] width 32 height 14
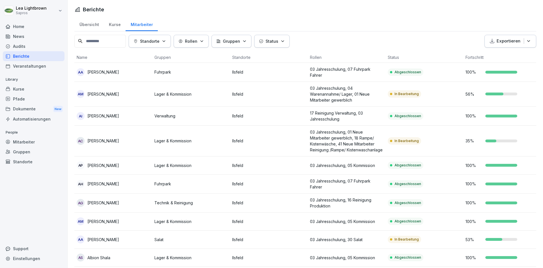
click at [532, 42] on button "Exportieren" at bounding box center [510, 41] width 52 height 13
click at [506, 55] on p "Als Excel Datei exportieren" at bounding box center [507, 54] width 51 height 5
click at [56, 11] on html "Lea Lightbrown Sapros Home News Audits Berichte Veranstaltungen Library Kurse P…" at bounding box center [271, 134] width 543 height 268
click at [42, 34] on div "Abmelden" at bounding box center [36, 36] width 56 height 10
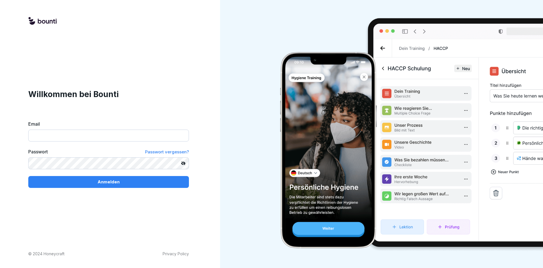
type input "**********"
